Goal: Obtain resource: Obtain resource

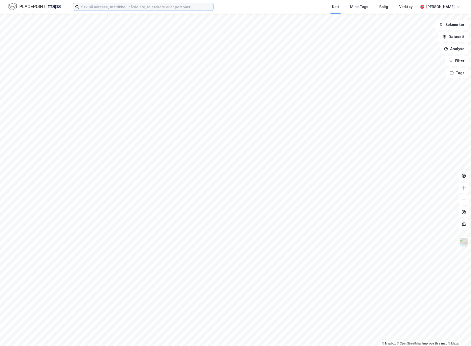
click at [89, 10] on input at bounding box center [146, 7] width 134 height 8
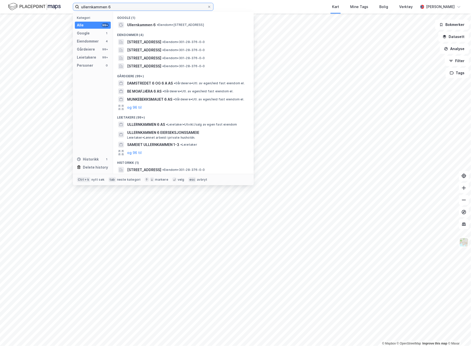
type input "ullernkammen 6"
click at [149, 40] on span "[STREET_ADDRESS]" at bounding box center [144, 42] width 34 height 6
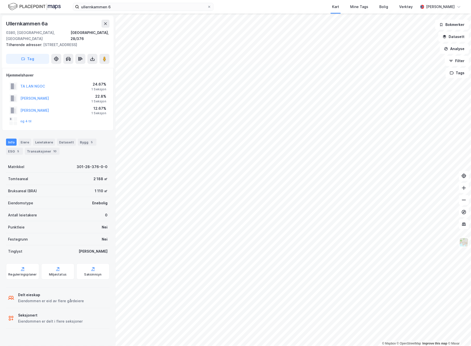
click at [0, 0] on button "og 4 til" at bounding box center [0, 0] width 0 height 0
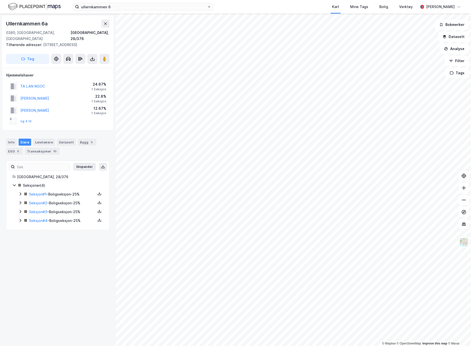
click at [21, 194] on icon at bounding box center [21, 194] width 2 height 3
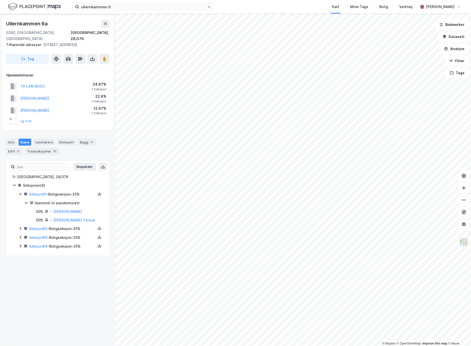
click at [24, 247] on icon at bounding box center [26, 246] width 4 height 4
click at [21, 236] on icon at bounding box center [20, 237] width 4 height 4
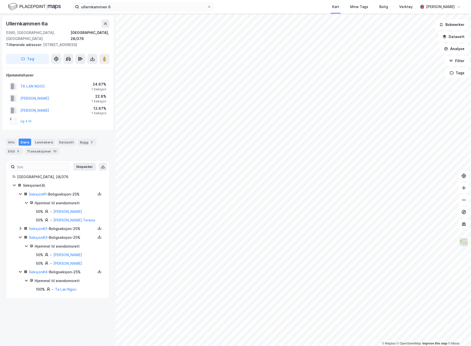
click at [20, 229] on icon at bounding box center [21, 228] width 2 height 3
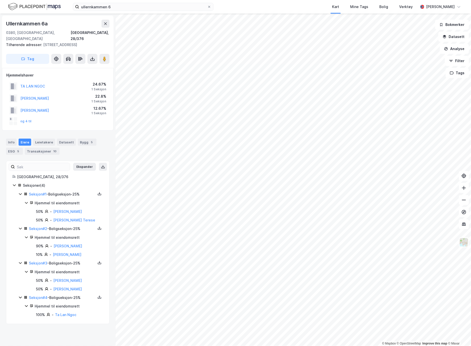
click at [98, 195] on icon at bounding box center [100, 195] width 4 height 2
click at [65, 178] on div "Grunnbok" at bounding box center [69, 179] width 17 height 6
click at [99, 229] on icon at bounding box center [100, 228] width 2 height 1
click at [74, 216] on div "Grunnbok" at bounding box center [72, 213] width 44 height 12
click at [98, 265] on icon at bounding box center [100, 262] width 4 height 4
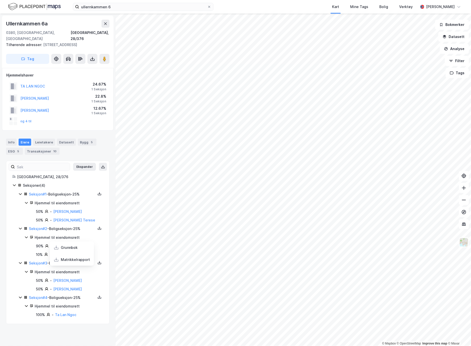
click at [73, 251] on div "Grunnbok" at bounding box center [72, 247] width 44 height 12
click at [98, 298] on icon at bounding box center [100, 297] width 4 height 4
click at [73, 283] on div "Grunnbok" at bounding box center [69, 282] width 17 height 6
